Goal: Task Accomplishment & Management: Use online tool/utility

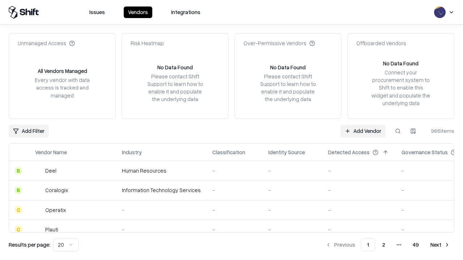
click at [363, 131] on link "Add Vendor" at bounding box center [362, 131] width 45 height 13
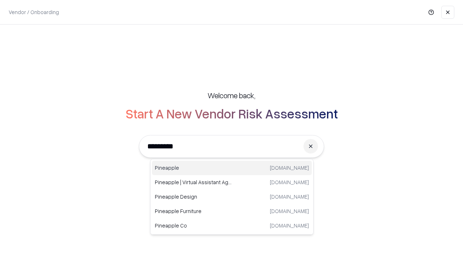
click at [232, 168] on div "Pineapple [DOMAIN_NAME]" at bounding box center [232, 168] width 160 height 14
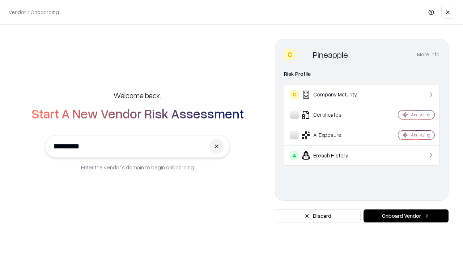
type input "*********"
click at [406, 216] on button "Onboard Vendor" at bounding box center [405, 216] width 85 height 13
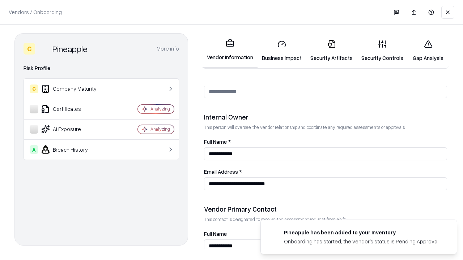
scroll to position [375, 0]
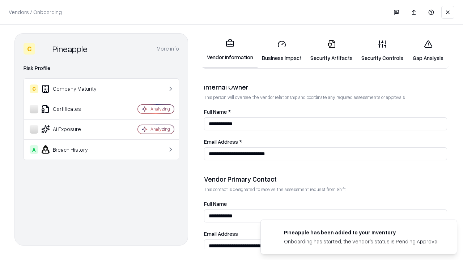
click at [282, 51] on link "Business Impact" at bounding box center [281, 51] width 48 height 34
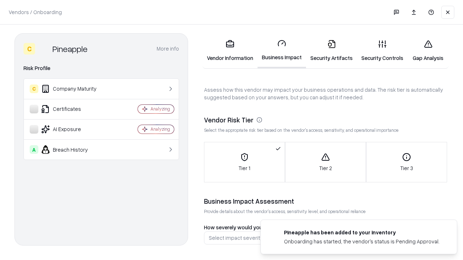
click at [428, 51] on link "Gap Analysis" at bounding box center [428, 51] width 41 height 34
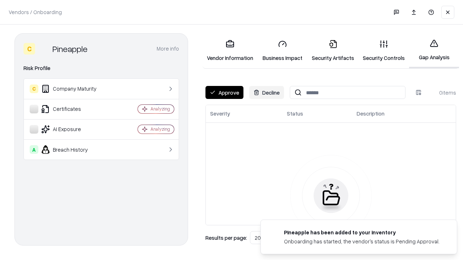
click at [224, 93] on button "Approve" at bounding box center [224, 92] width 38 height 13
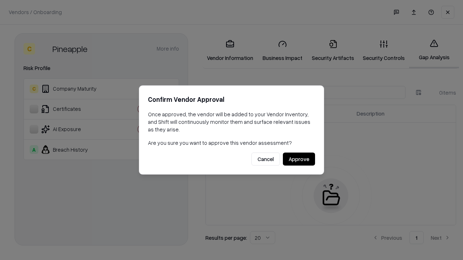
click at [299, 159] on button "Approve" at bounding box center [299, 159] width 32 height 13
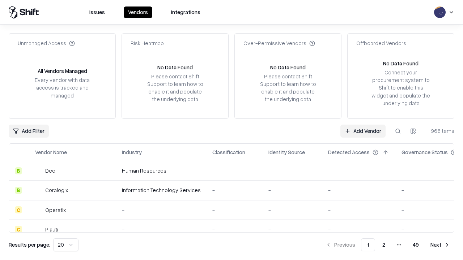
type input "*********"
click at [363, 131] on link "Add Vendor" at bounding box center [362, 131] width 45 height 13
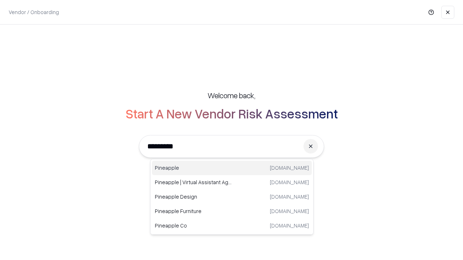
click at [232, 168] on div "Pineapple [DOMAIN_NAME]" at bounding box center [232, 168] width 160 height 14
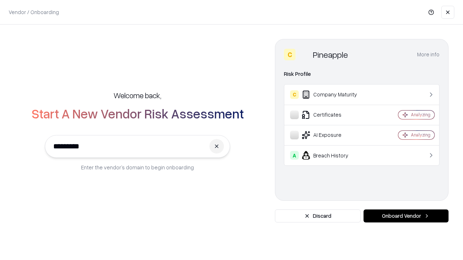
type input "*********"
click at [406, 216] on button "Onboard Vendor" at bounding box center [405, 216] width 85 height 13
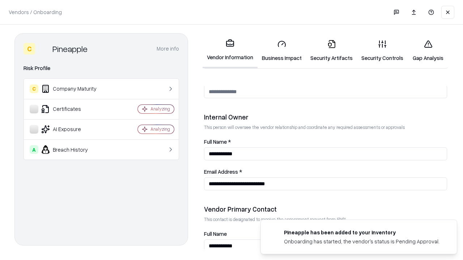
scroll to position [375, 0]
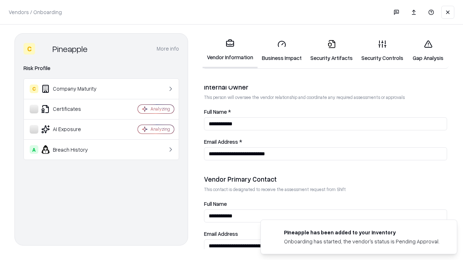
click at [428, 51] on link "Gap Analysis" at bounding box center [428, 51] width 41 height 34
